Goal: Task Accomplishment & Management: Complete application form

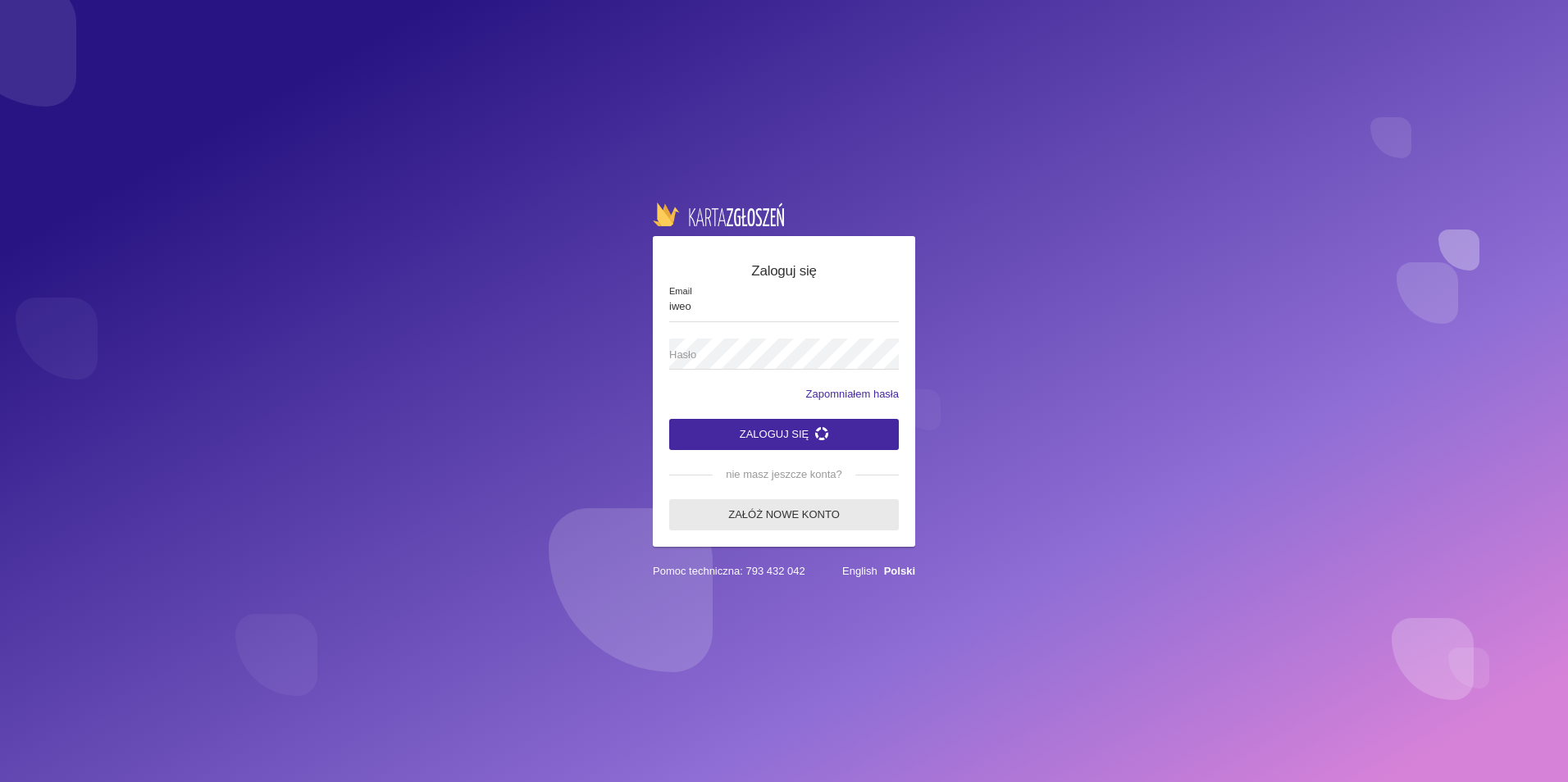
type input "iweo"
click at [772, 508] on link "Załóż nowe konto" at bounding box center [784, 515] width 229 height 31
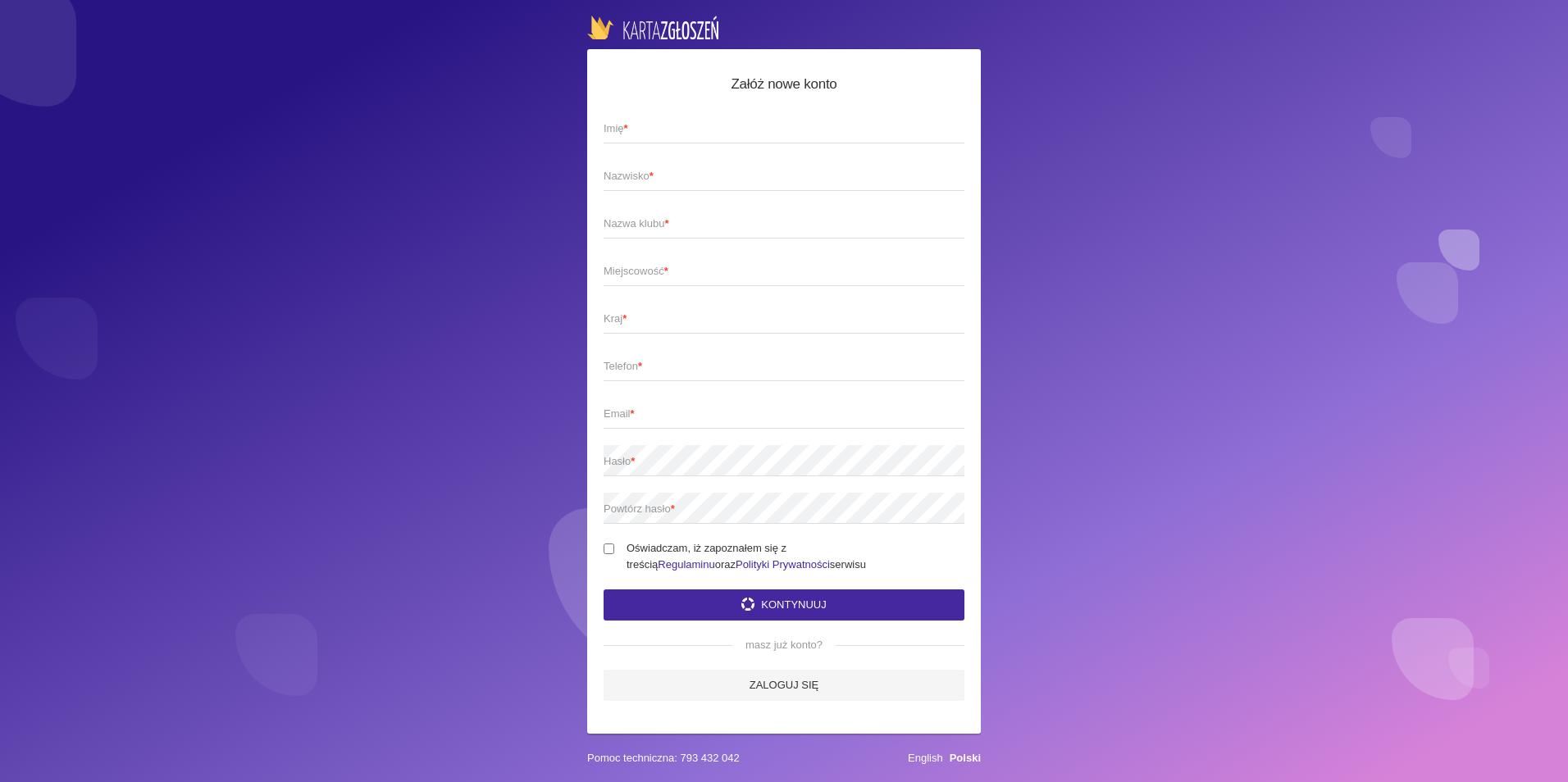
click at [647, 127] on span "Imię *" at bounding box center [776, 128] width 344 height 17
click at [647, 127] on input "Imię *" at bounding box center [784, 128] width 361 height 31
click at [641, 122] on input "Imię *" at bounding box center [784, 128] width 361 height 31
drag, startPoint x: 629, startPoint y: 123, endPoint x: 618, endPoint y: 140, distance: 20.2
click at [618, 140] on app-labeled-field "Imię *" at bounding box center [784, 136] width 361 height 47
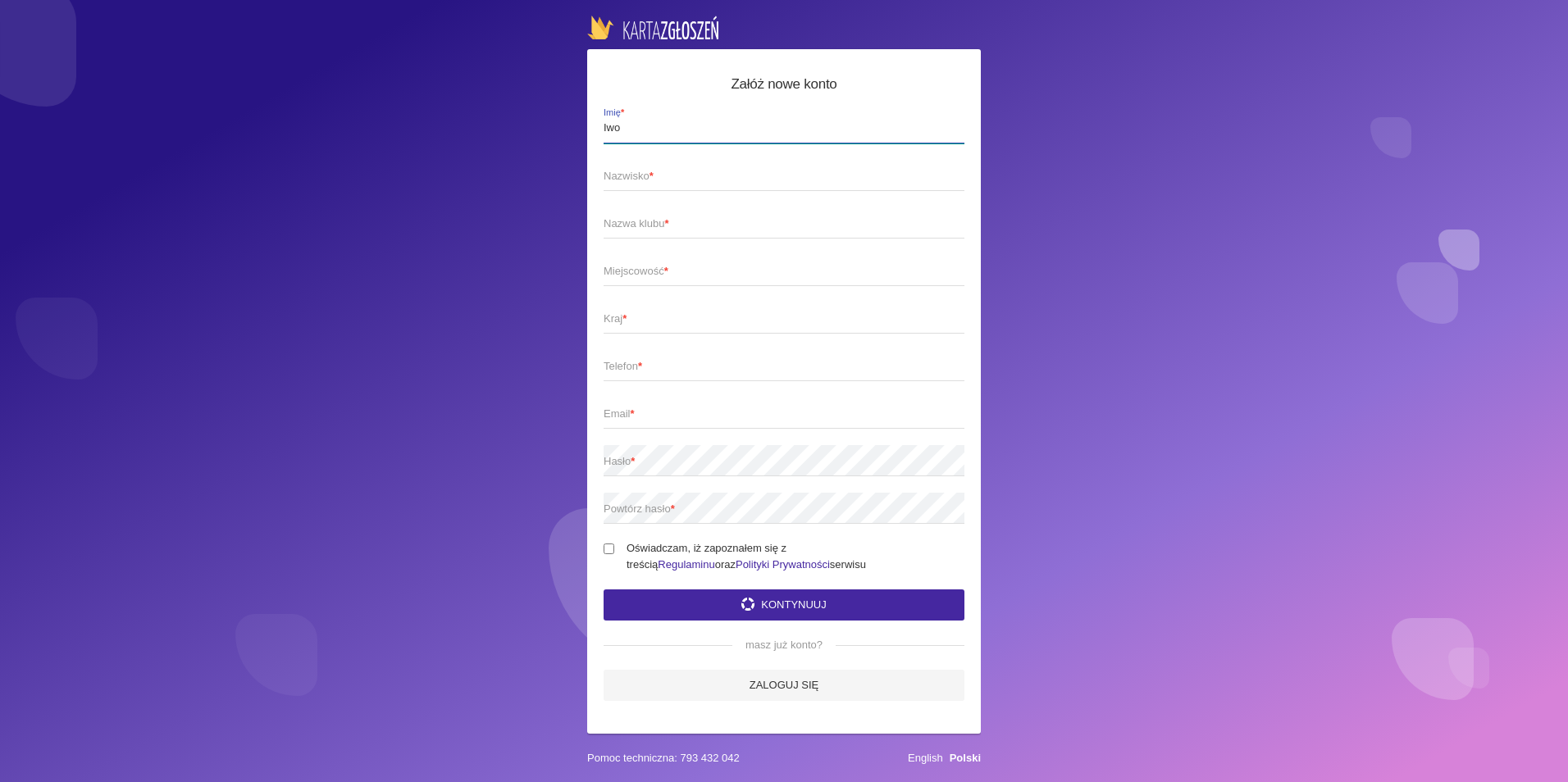
type input "Iwo"
type input "r"
type input "[PERSON_NAME]"
type input "[DOMAIN_NAME]"
drag, startPoint x: 664, startPoint y: 270, endPoint x: 660, endPoint y: 250, distance: 20.4
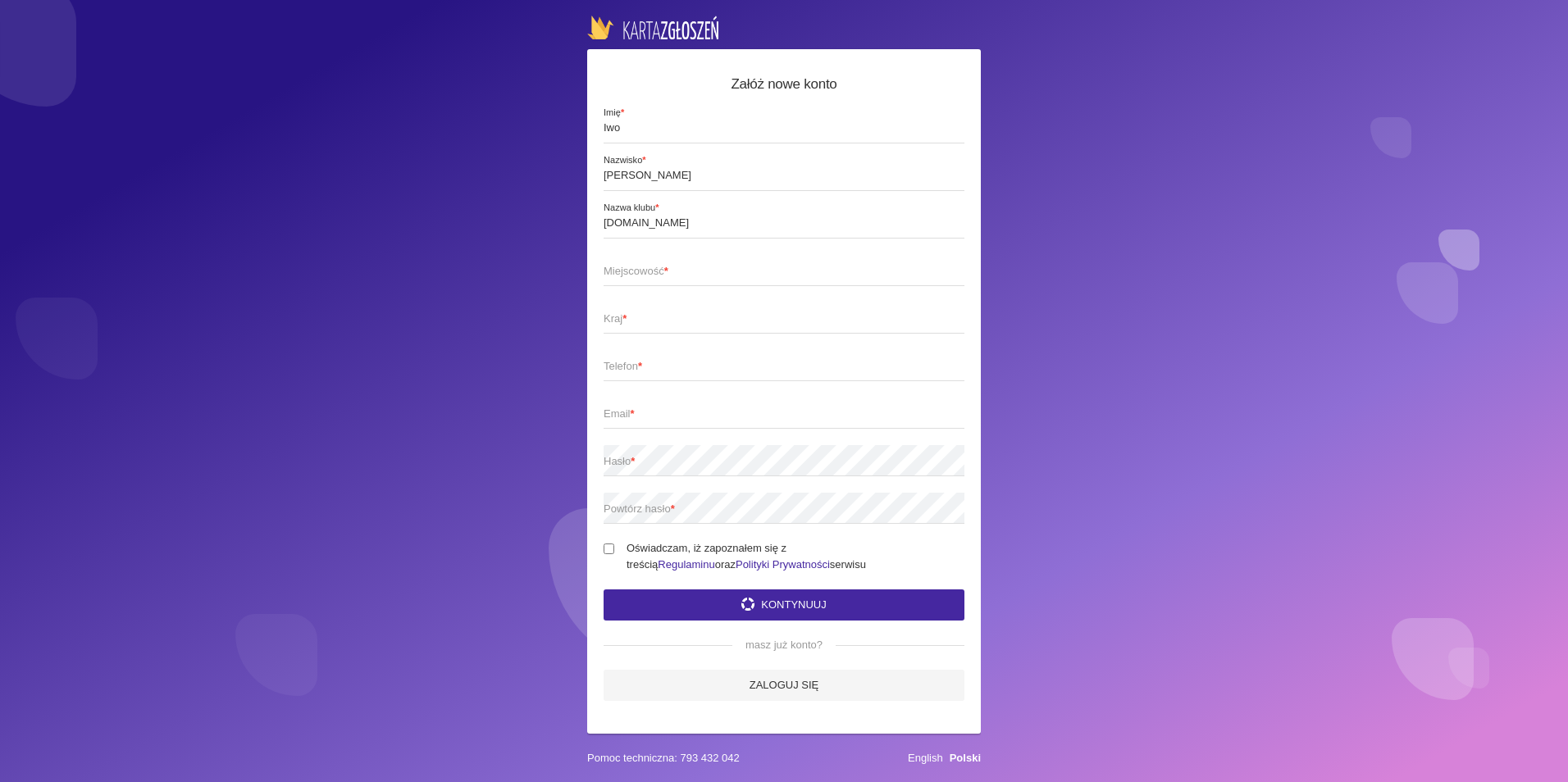
click at [660, 255] on label "Miejscowość *" at bounding box center [784, 271] width 361 height 31
click at [668, 271] on strong "*" at bounding box center [666, 270] width 4 height 12
click at [672, 271] on input "Miejscowość *" at bounding box center [784, 271] width 361 height 31
type input "[GEOGRAPHIC_DATA]"
drag, startPoint x: 656, startPoint y: 328, endPoint x: 653, endPoint y: 308, distance: 20.2
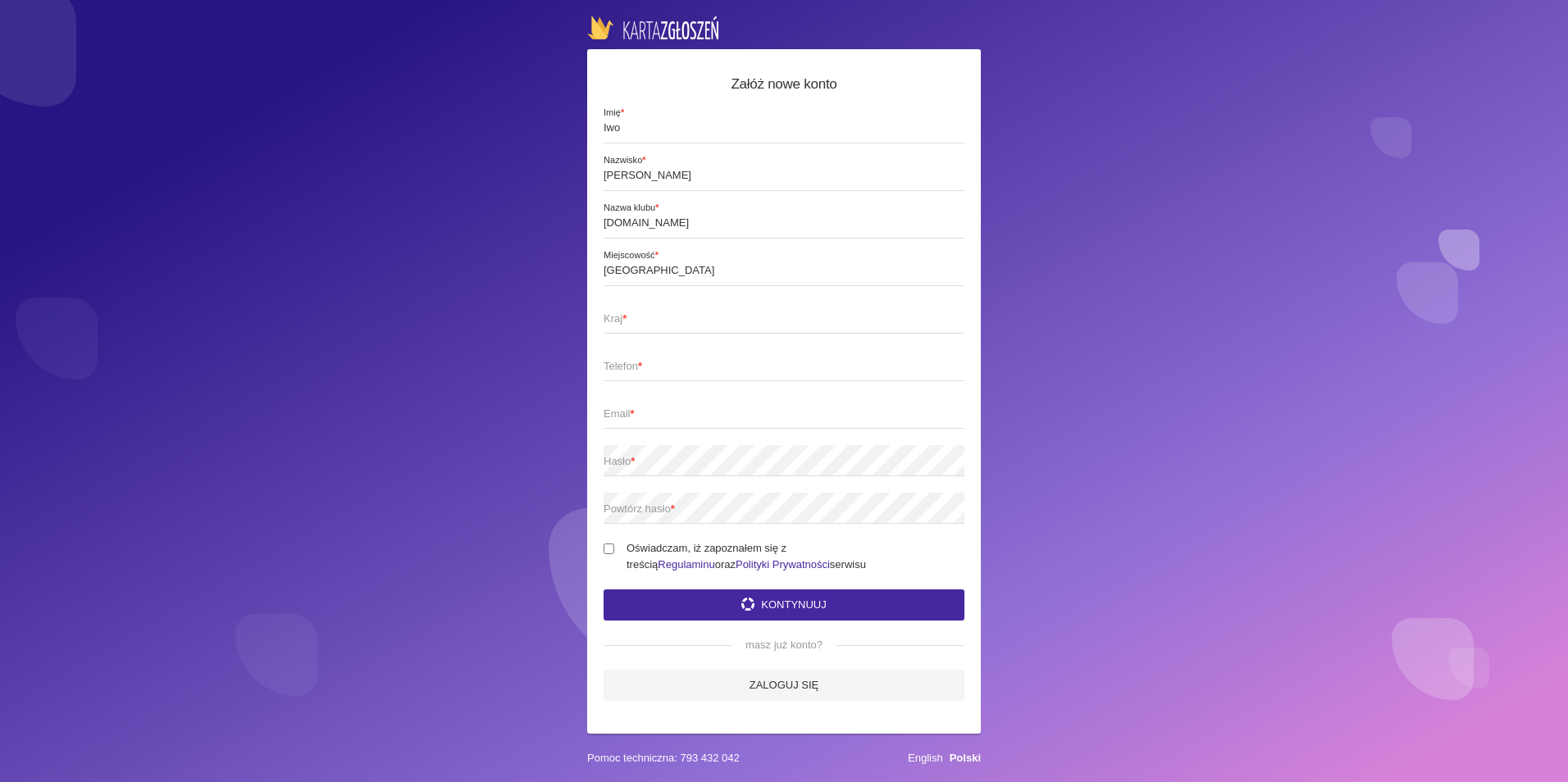
click at [656, 315] on app-labeled-field "Kraj *" at bounding box center [784, 325] width 361 height 47
click at [652, 311] on span "Kraj *" at bounding box center [776, 319] width 344 height 17
click at [652, 308] on input "Kraj *" at bounding box center [784, 318] width 361 height 31
type input "Polska"
type input "[EMAIL_ADDRESS][PERSON_NAME][DOMAIN_NAME]"
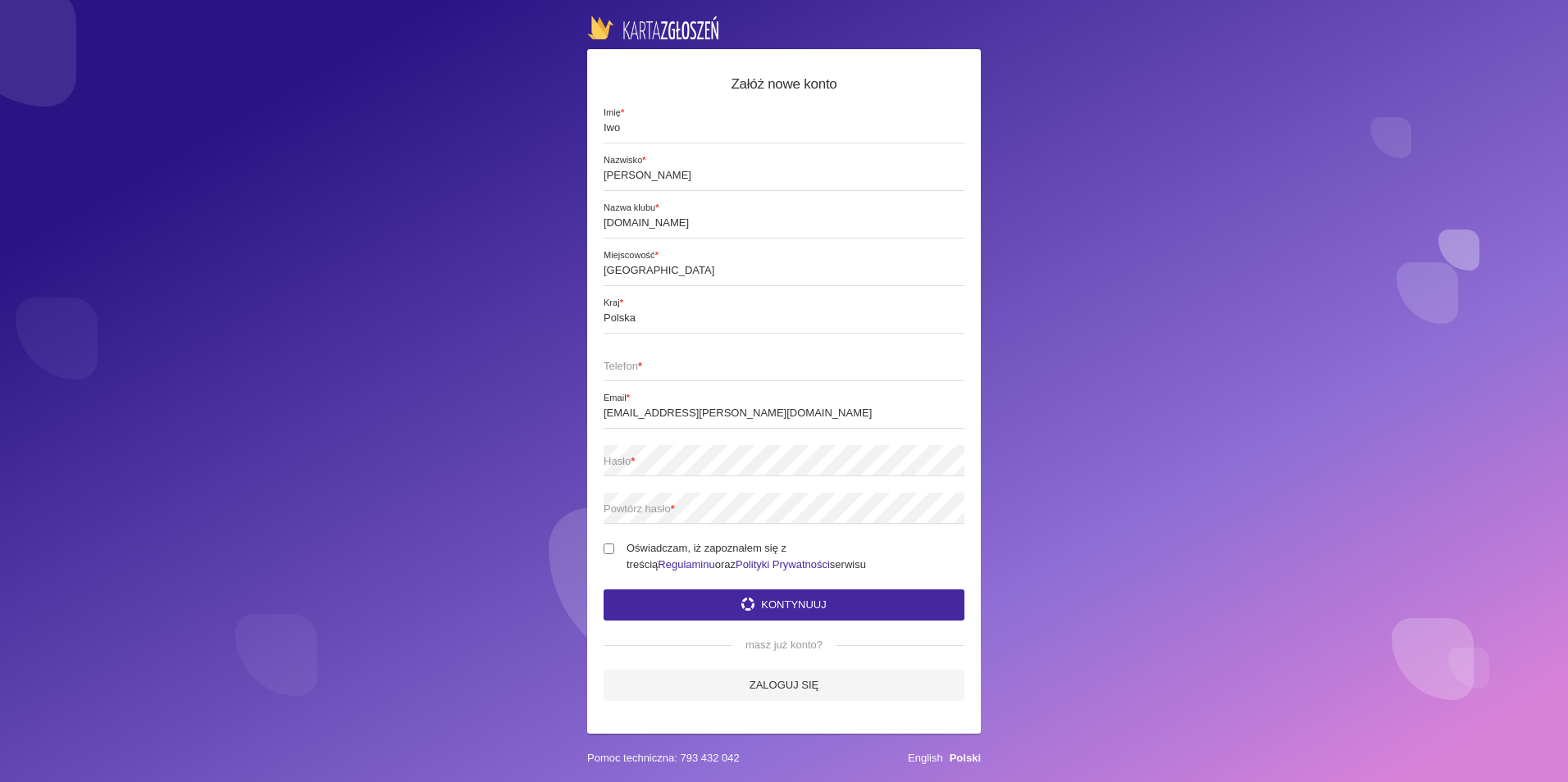
click at [642, 360] on strong "*" at bounding box center [640, 365] width 4 height 12
click at [646, 359] on input "Telefon *" at bounding box center [784, 366] width 361 height 31
type input "888616668"
click at [668, 457] on span "Hasło *" at bounding box center [776, 461] width 344 height 17
click at [656, 502] on span "Powtórz hasło *" at bounding box center [776, 509] width 344 height 17
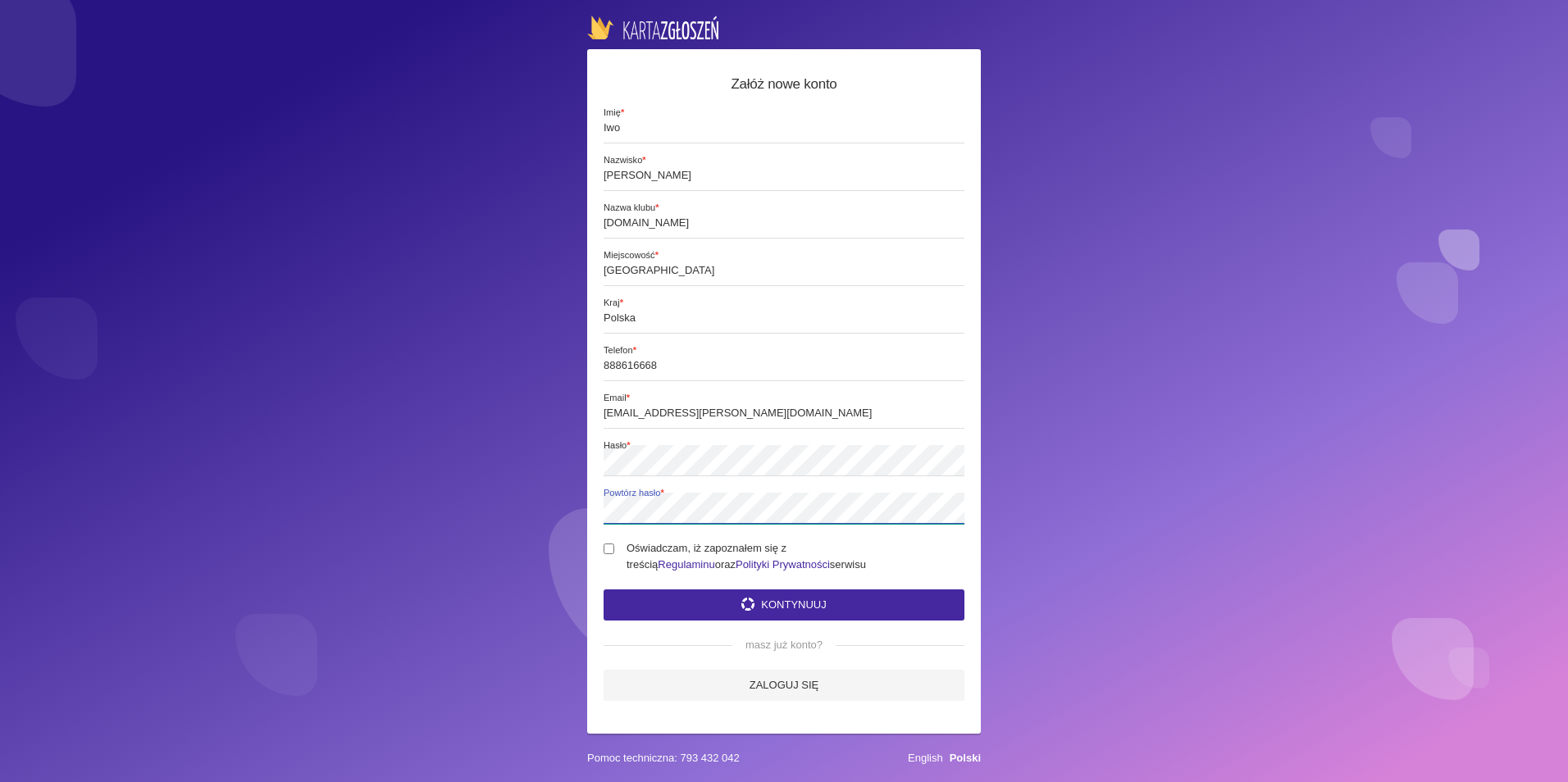
click at [604, 590] on button "Kontynuuj" at bounding box center [784, 605] width 361 height 31
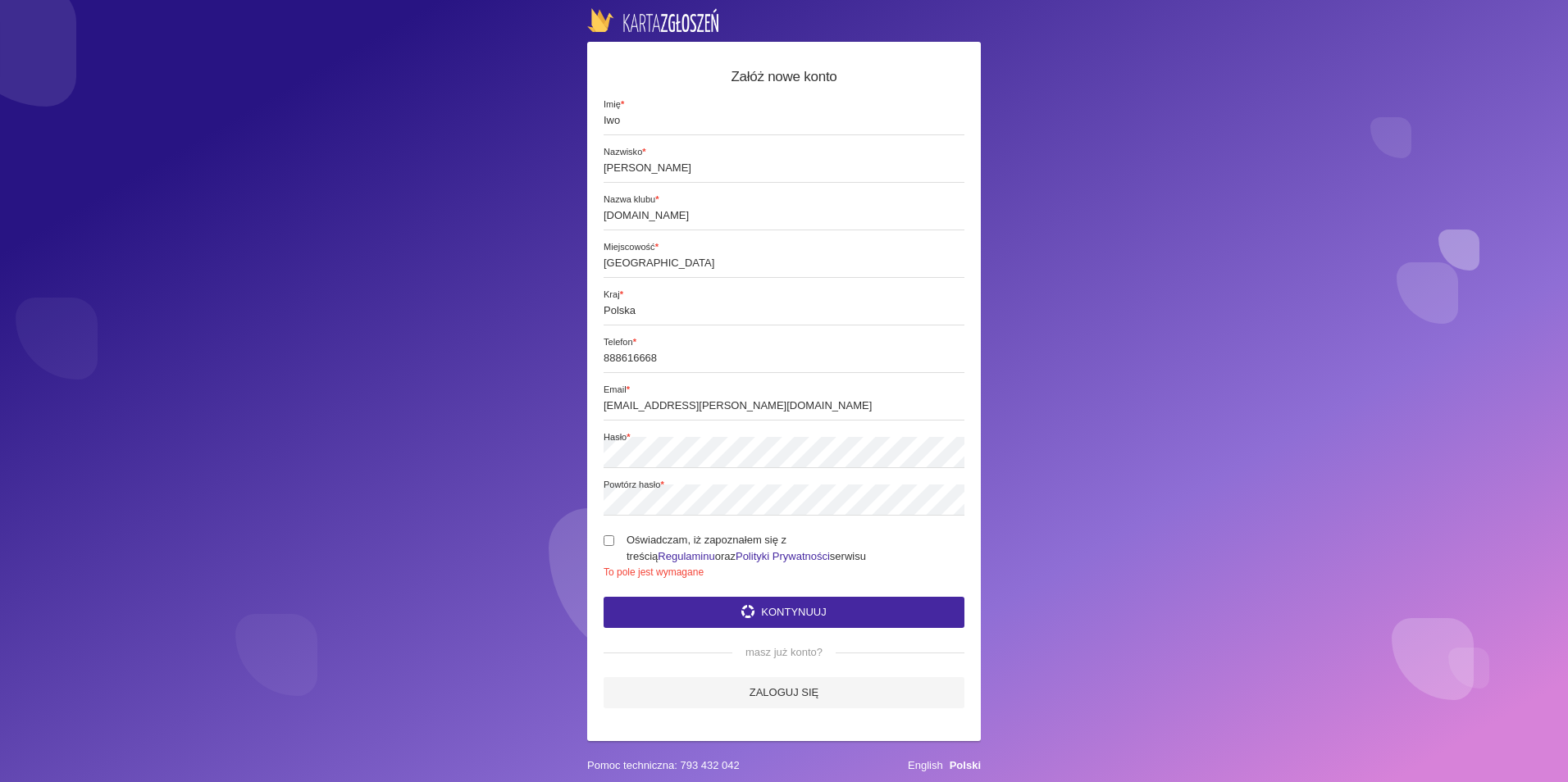
click at [606, 536] on input "Oświadczam, iż zapoznałem się z treścią Regulaminu oraz Polityki Prywatności se…" at bounding box center [609, 541] width 11 height 11
checkbox input "true"
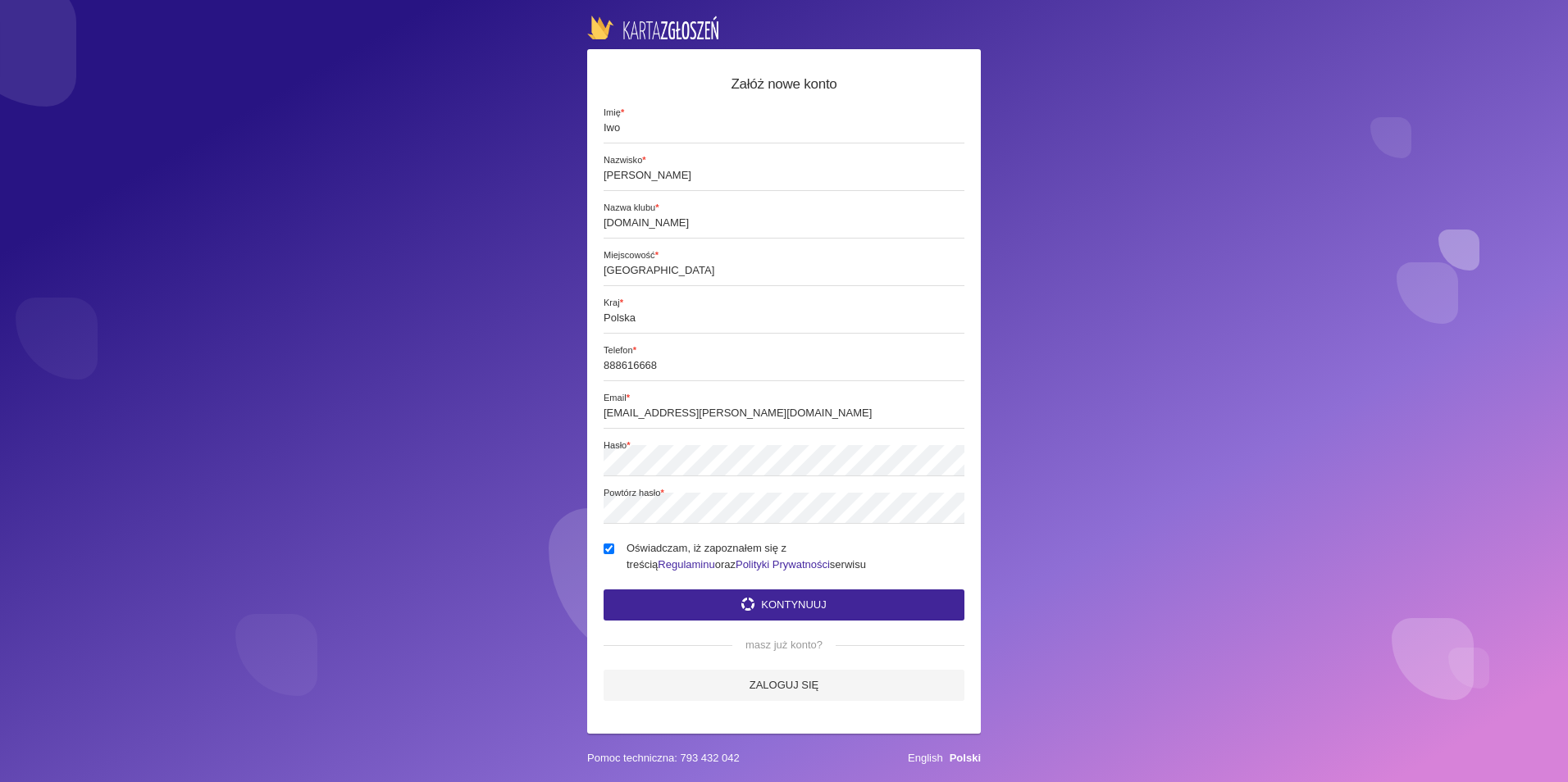
click at [670, 604] on button "Kontynuuj" at bounding box center [784, 605] width 361 height 31
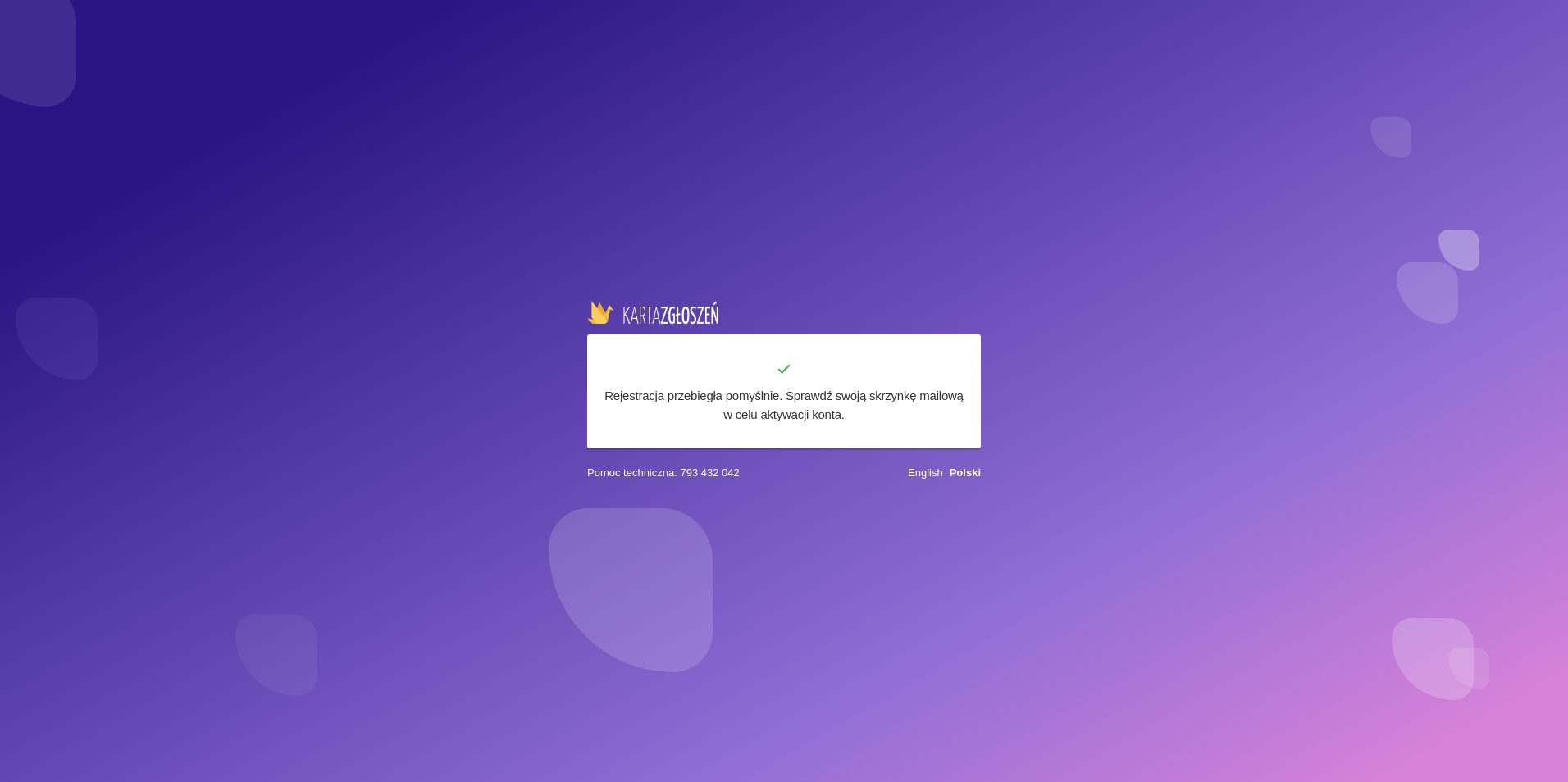
click at [635, 127] on div "Rejestracja przebiegła pomyślnie. Sprawdź swoją skrzynkę mailową w celu aktywac…" at bounding box center [784, 391] width 1568 height 782
